Goal: Task Accomplishment & Management: Use online tool/utility

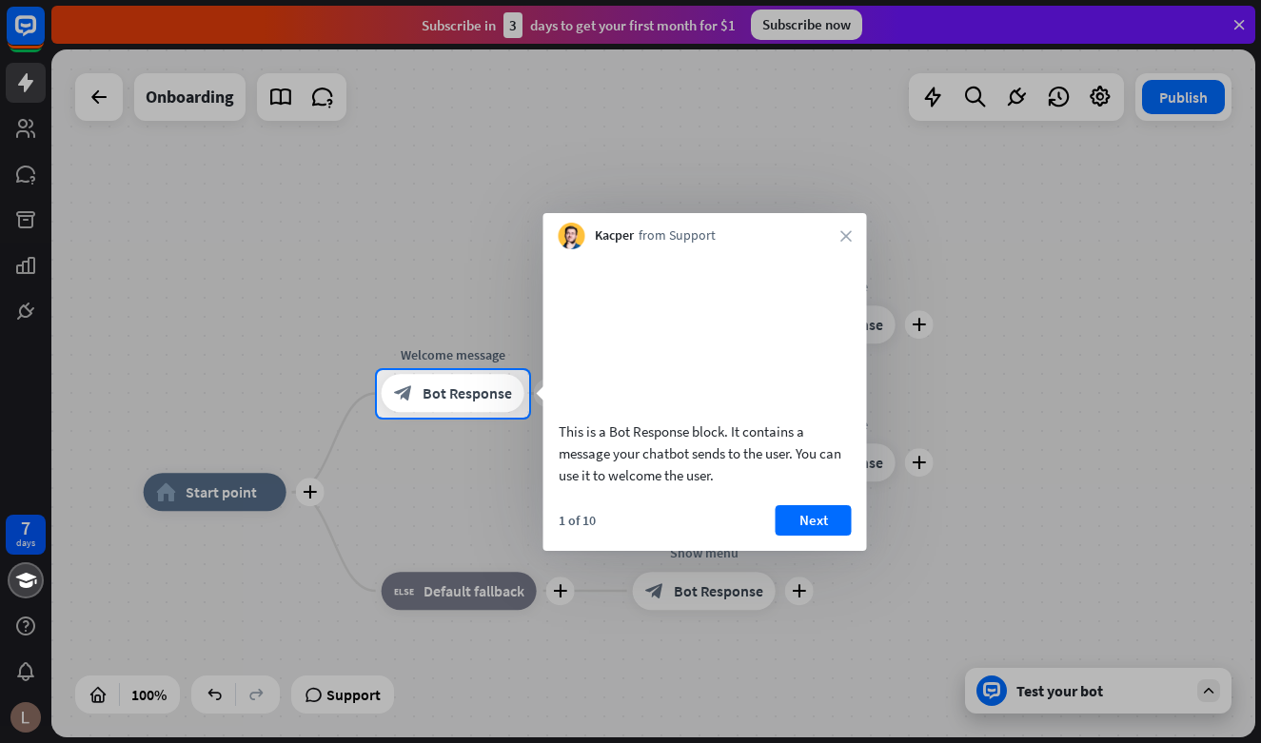
click at [853, 231] on div "Kacper from Support close" at bounding box center [705, 231] width 324 height 36
click at [851, 232] on icon "close" at bounding box center [845, 235] width 11 height 11
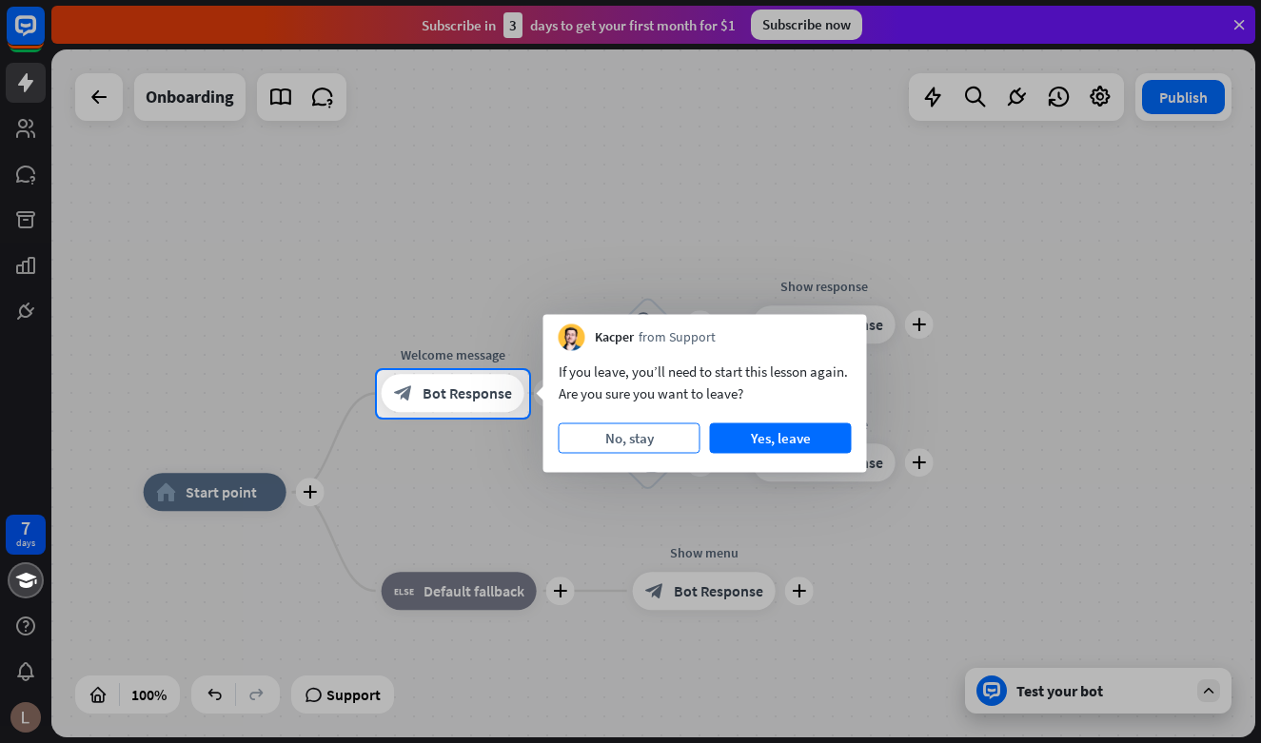
click at [678, 434] on button "No, stay" at bounding box center [630, 438] width 142 height 30
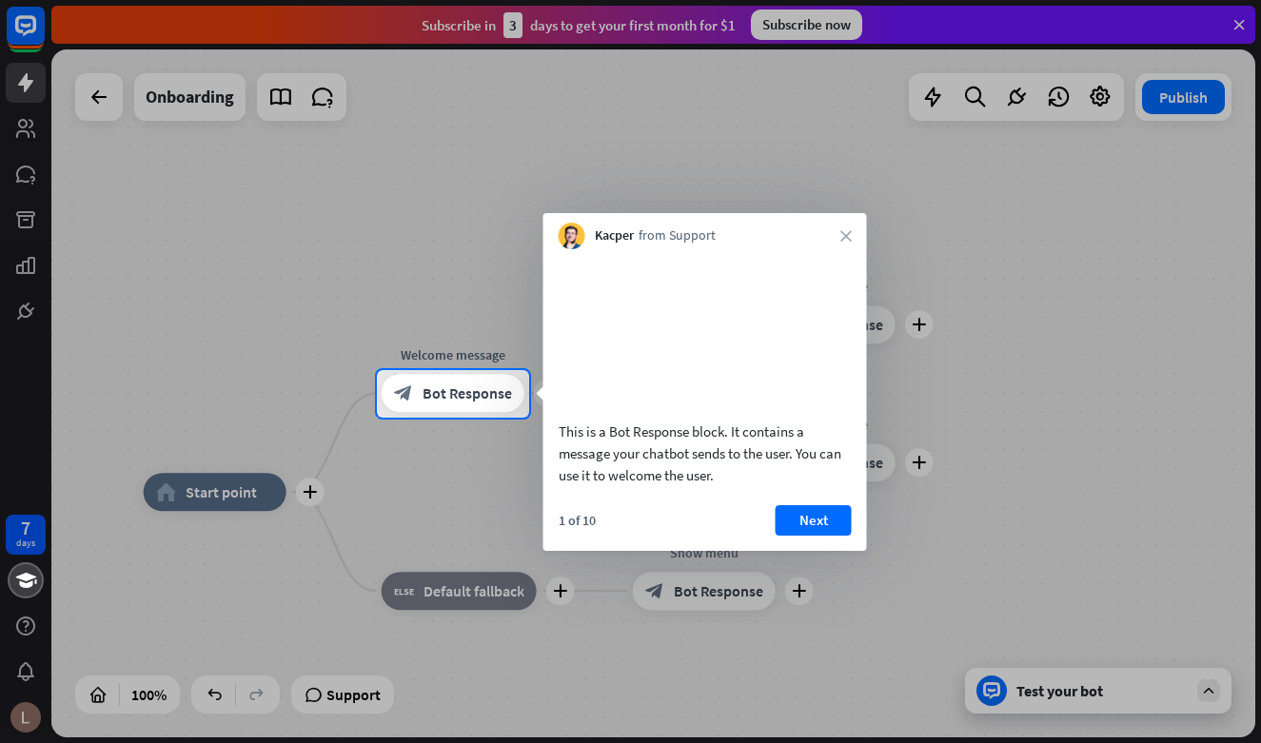
click at [854, 230] on div "Kacper from Support close" at bounding box center [705, 231] width 324 height 36
click at [848, 238] on icon "close" at bounding box center [845, 235] width 11 height 11
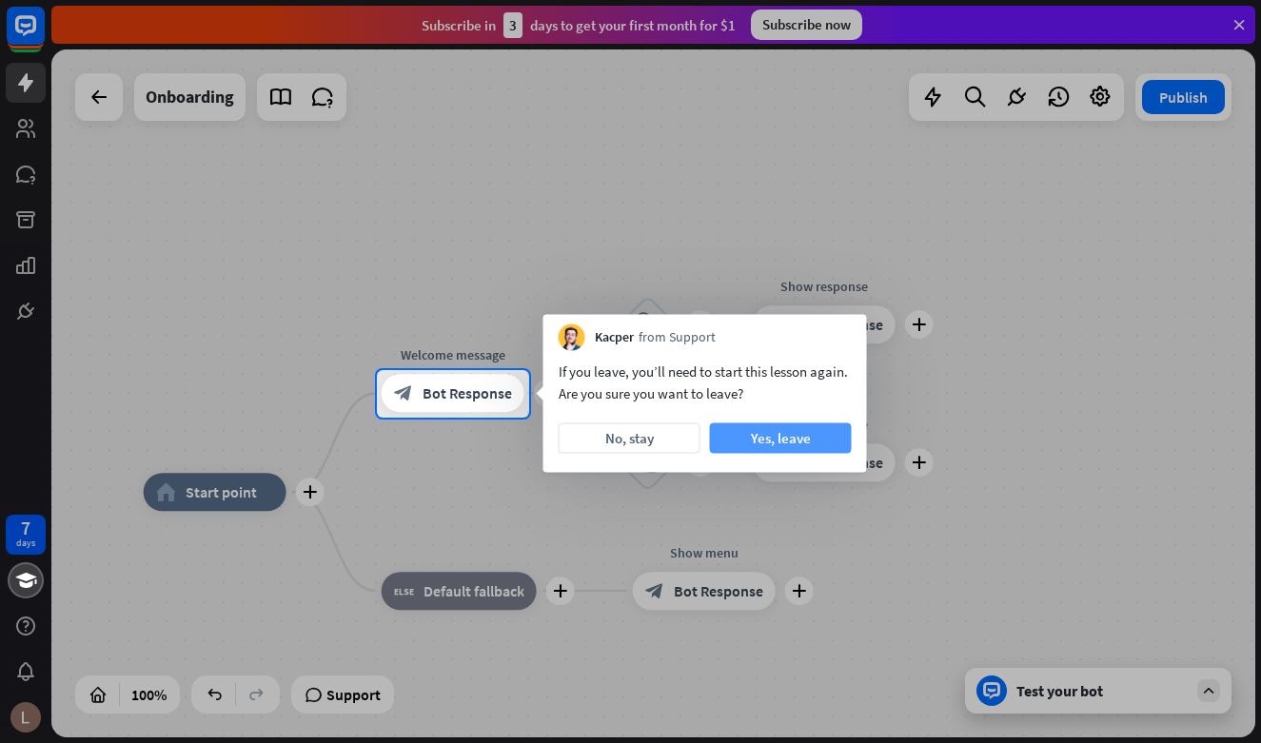
click at [734, 435] on button "Yes, leave" at bounding box center [781, 438] width 142 height 30
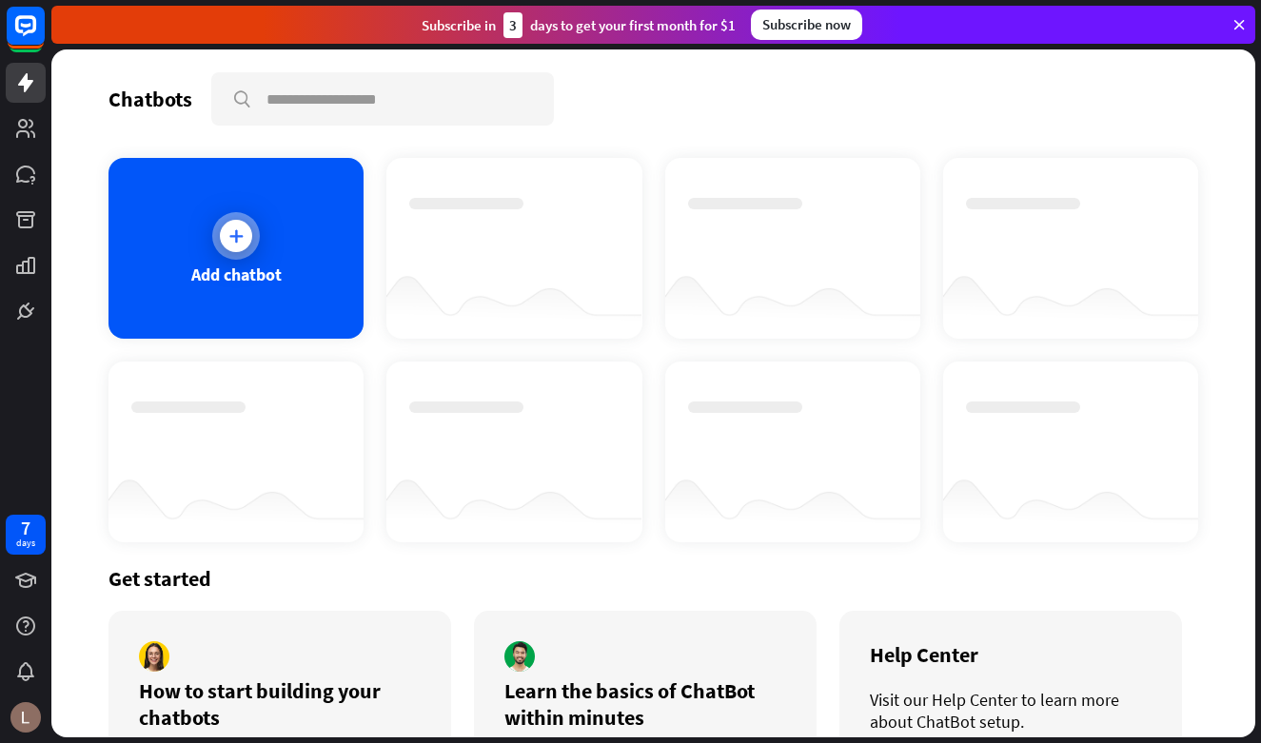
click at [237, 245] on icon at bounding box center [235, 235] width 19 height 19
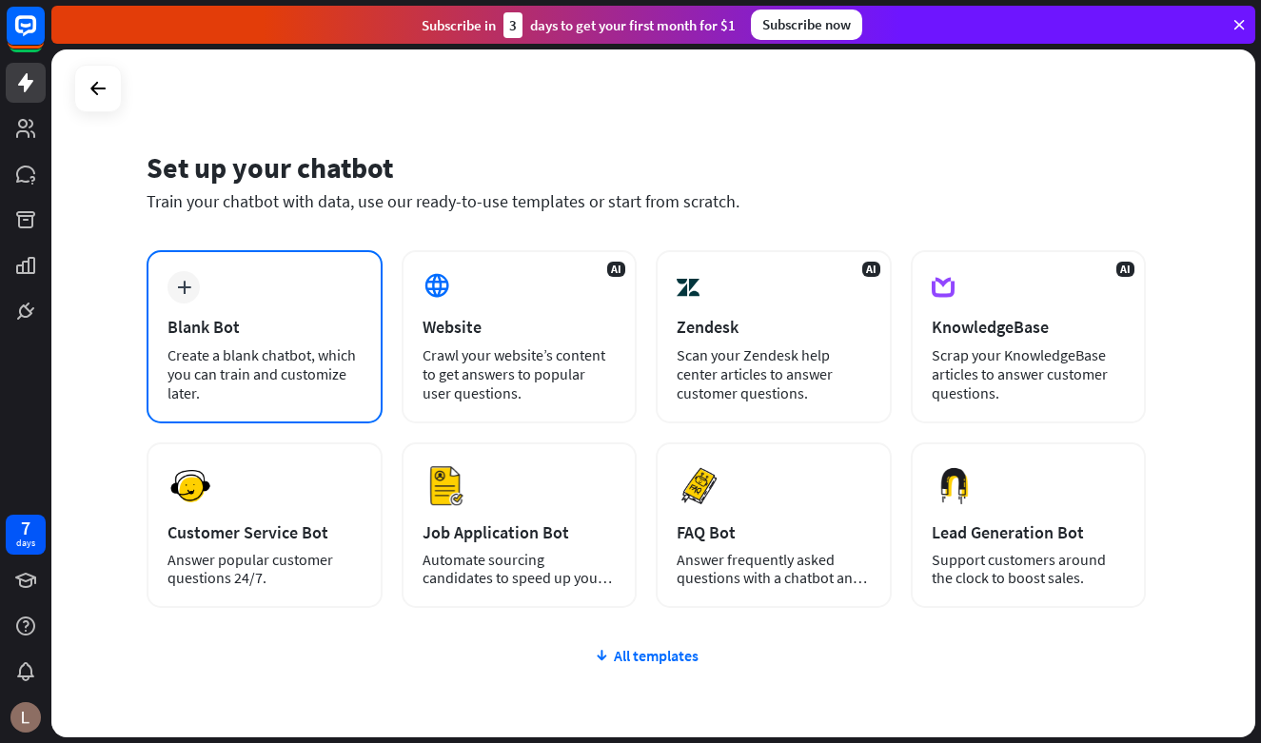
click at [220, 316] on div "Blank Bot" at bounding box center [264, 327] width 194 height 22
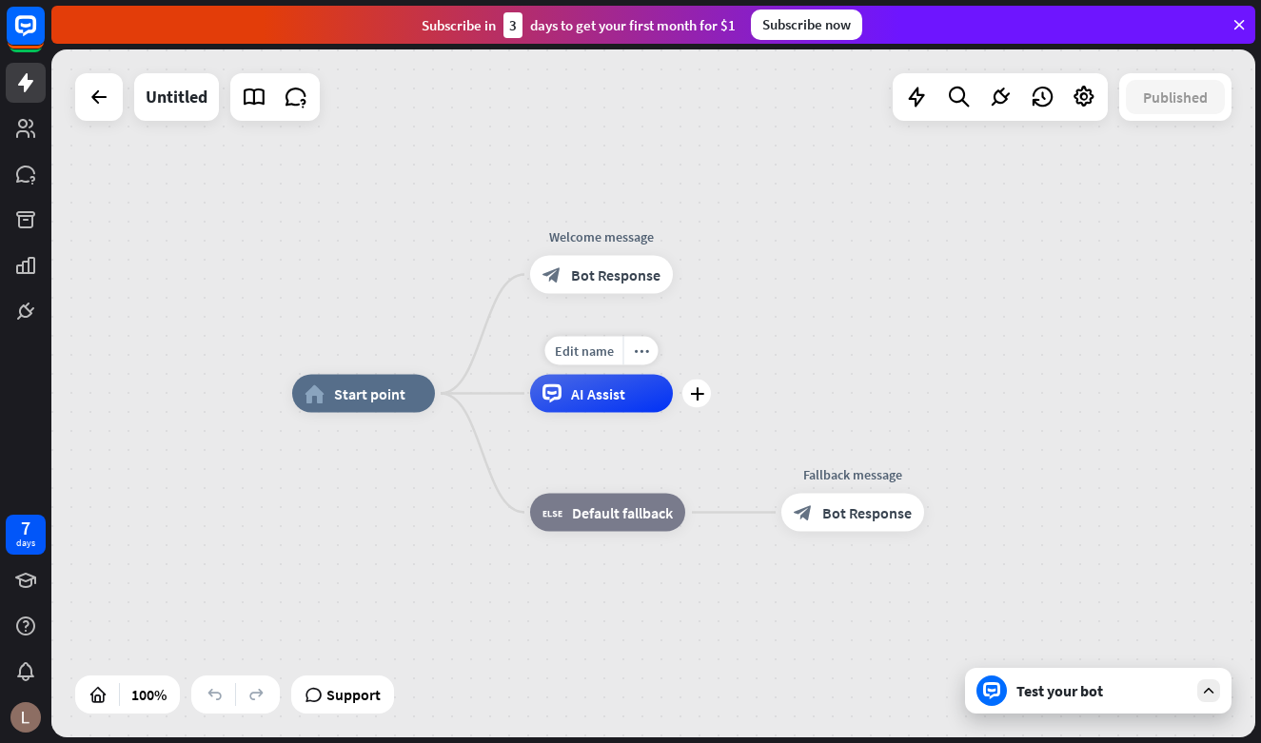
click at [586, 399] on span "AI Assist" at bounding box center [598, 393] width 54 height 19
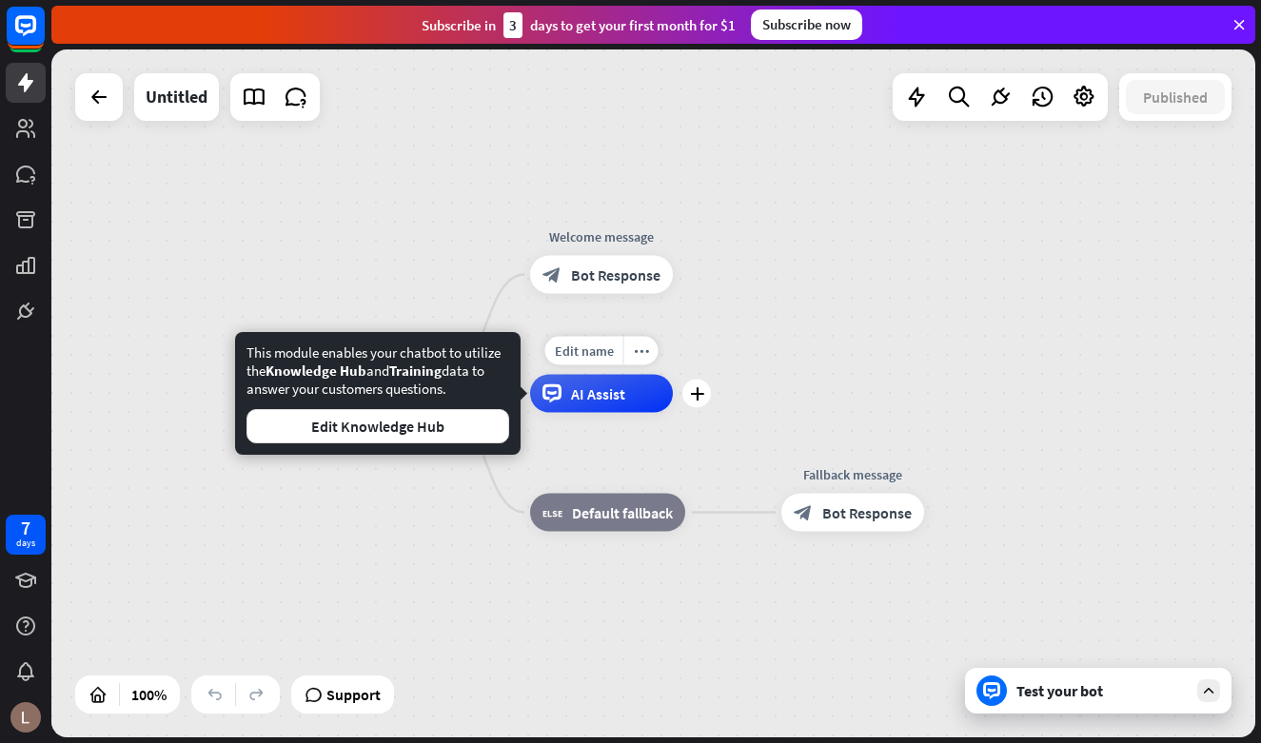
click at [586, 400] on span "AI Assist" at bounding box center [598, 393] width 54 height 19
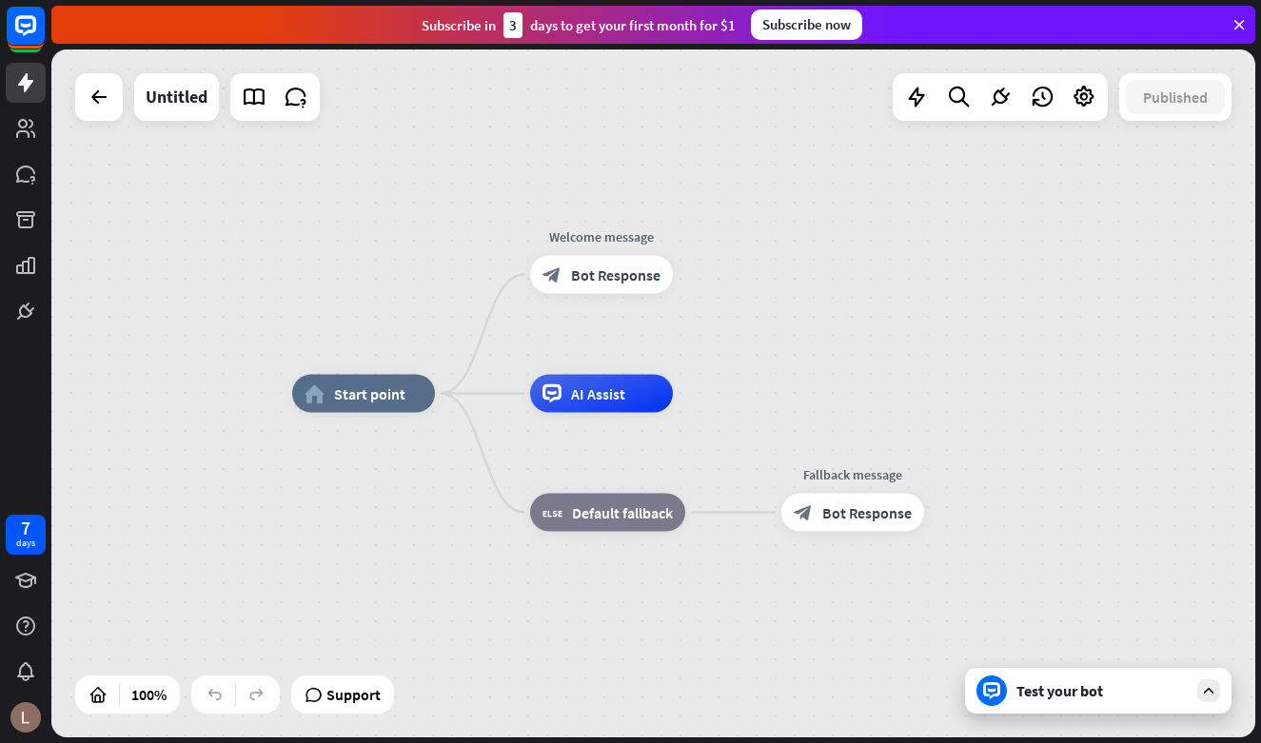
click at [987, 705] on div at bounding box center [991, 691] width 30 height 30
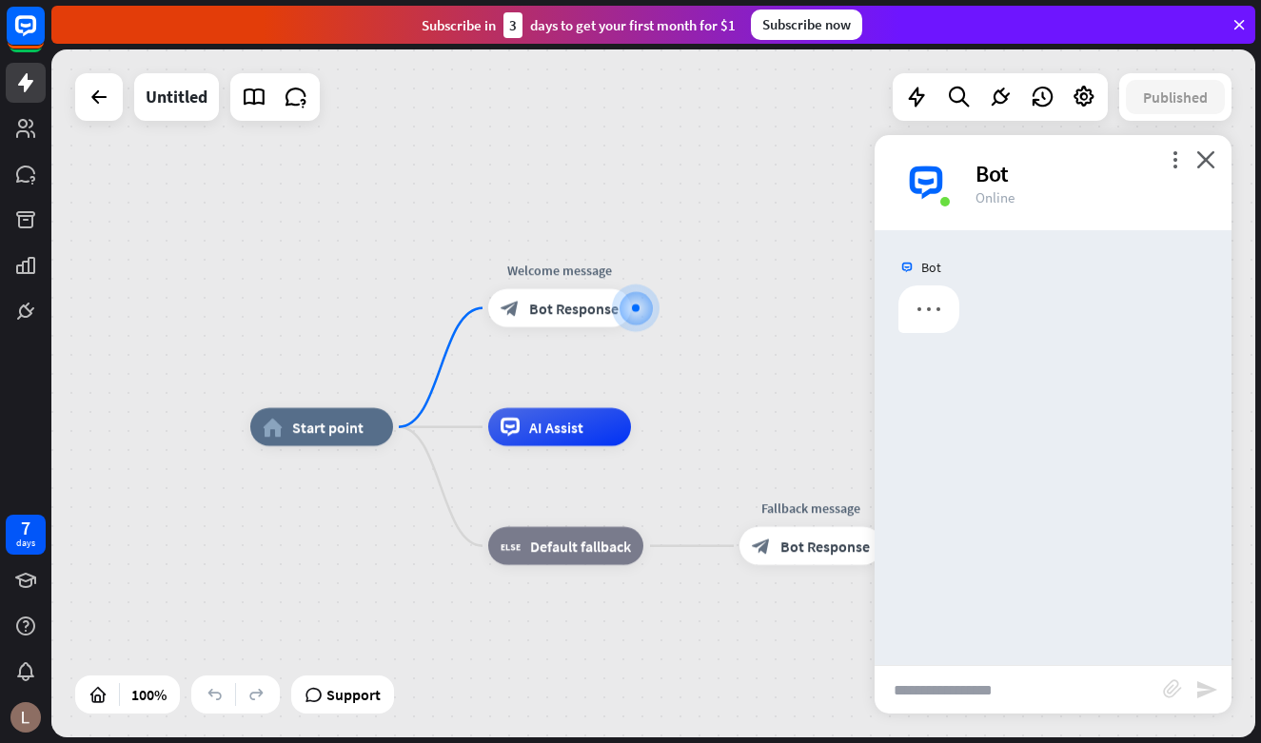
click at [933, 675] on input "text" at bounding box center [1018, 690] width 288 height 48
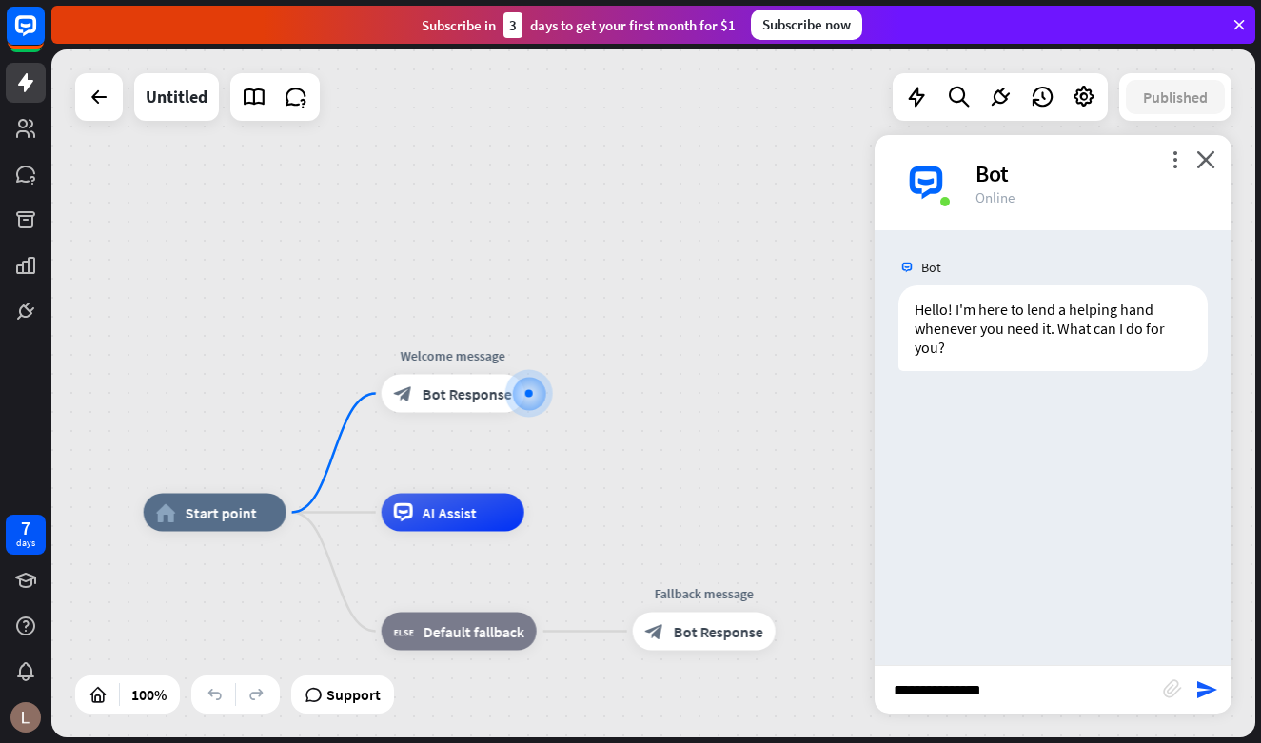
type input "**********"
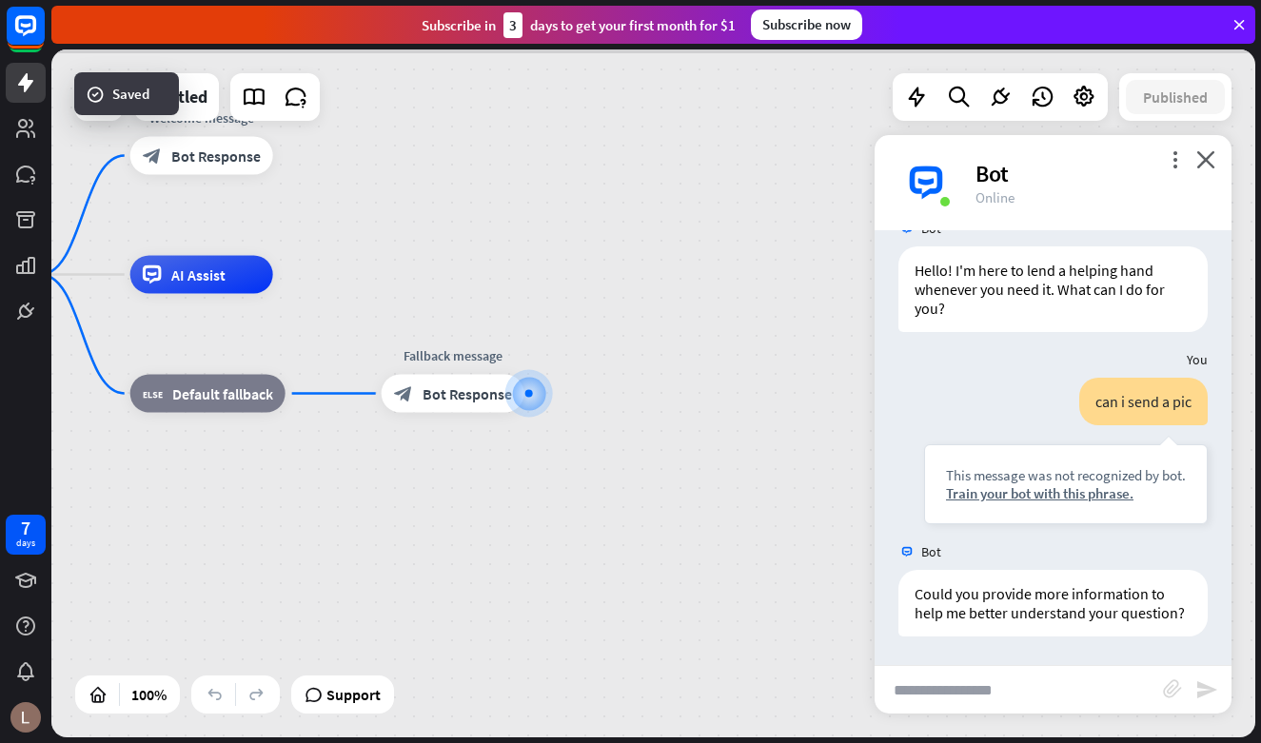
scroll to position [58, 0]
click at [1125, 689] on input "text" at bounding box center [1018, 690] width 288 height 48
click at [1154, 684] on input "text" at bounding box center [1018, 690] width 288 height 48
click at [1161, 684] on input "text" at bounding box center [1018, 690] width 288 height 48
type input "**********"
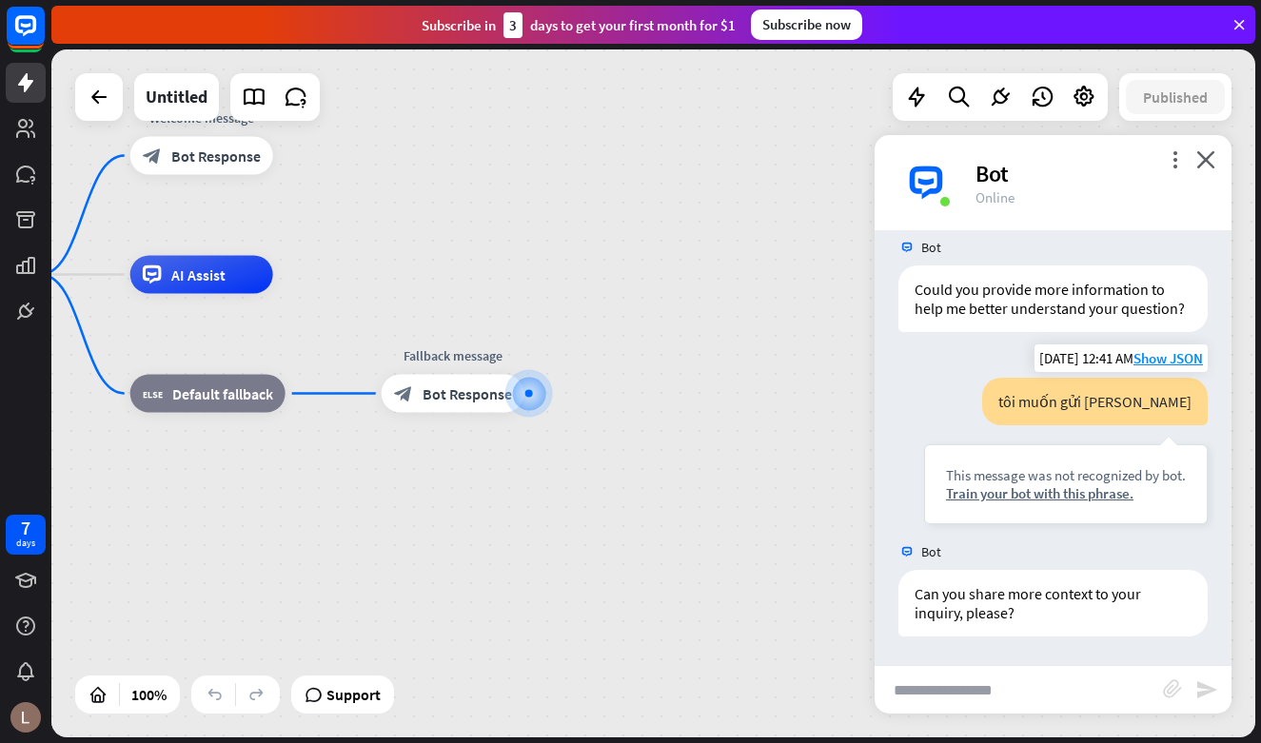
scroll to position [363, 0]
click at [1090, 489] on div "Train your bot with this phrase." at bounding box center [1066, 493] width 240 height 18
